Goal: Check status: Check status

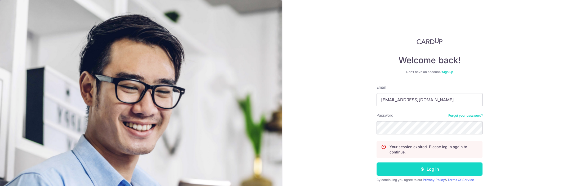
click at [409, 168] on button "Log in" at bounding box center [429, 169] width 106 height 13
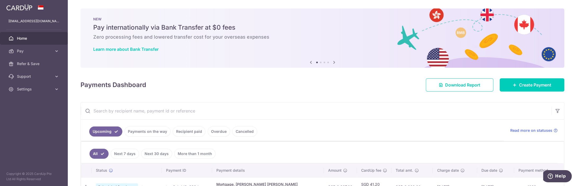
click at [179, 132] on link "Recipient paid" at bounding box center [189, 132] width 33 height 10
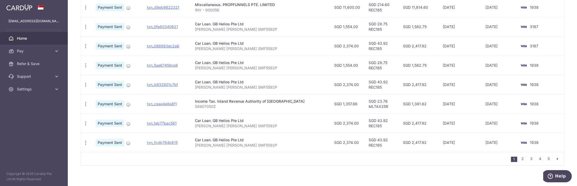
scroll to position [199, 0]
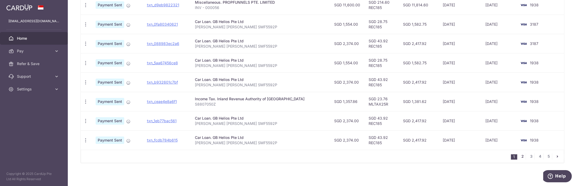
drag, startPoint x: 522, startPoint y: 155, endPoint x: 510, endPoint y: 149, distance: 13.9
click at [521, 156] on link "2" at bounding box center [522, 156] width 6 height 6
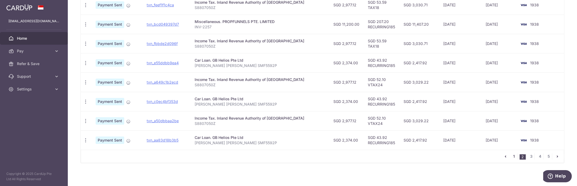
click at [515, 154] on link "1" at bounding box center [514, 156] width 6 height 6
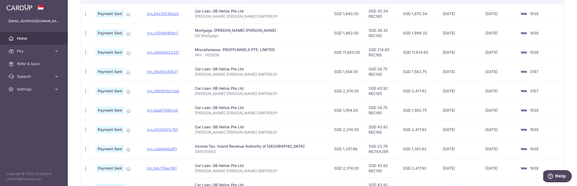
scroll to position [130, 0]
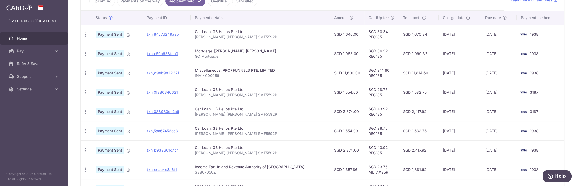
drag, startPoint x: 394, startPoint y: 73, endPoint x: 419, endPoint y: 74, distance: 24.6
click at [419, 74] on td "SGD 11,814.60" at bounding box center [419, 72] width 40 height 19
click at [411, 73] on td "SGD 11,814.60" at bounding box center [419, 72] width 40 height 19
drag, startPoint x: 394, startPoint y: 71, endPoint x: 424, endPoint y: 73, distance: 29.7
click at [424, 73] on td "SGD 11,814.60" at bounding box center [419, 72] width 40 height 19
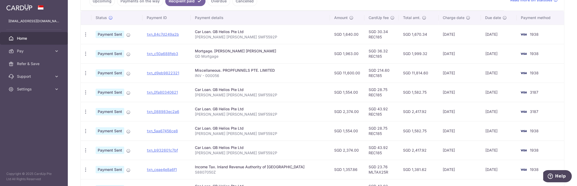
click at [411, 74] on td "SGD 11,814.60" at bounding box center [419, 72] width 40 height 19
drag, startPoint x: 396, startPoint y: 71, endPoint x: 424, endPoint y: 73, distance: 27.4
click at [424, 73] on td "SGD 11,814.60" at bounding box center [419, 72] width 40 height 19
click at [415, 73] on td "SGD 11,814.60" at bounding box center [419, 72] width 40 height 19
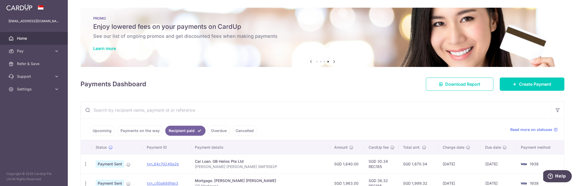
scroll to position [0, 0]
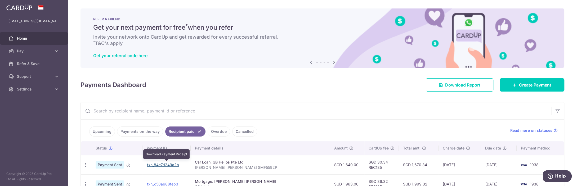
click at [164, 165] on link "txn_84c7d249a2b" at bounding box center [163, 165] width 32 height 4
